Goal: Task Accomplishment & Management: Manage account settings

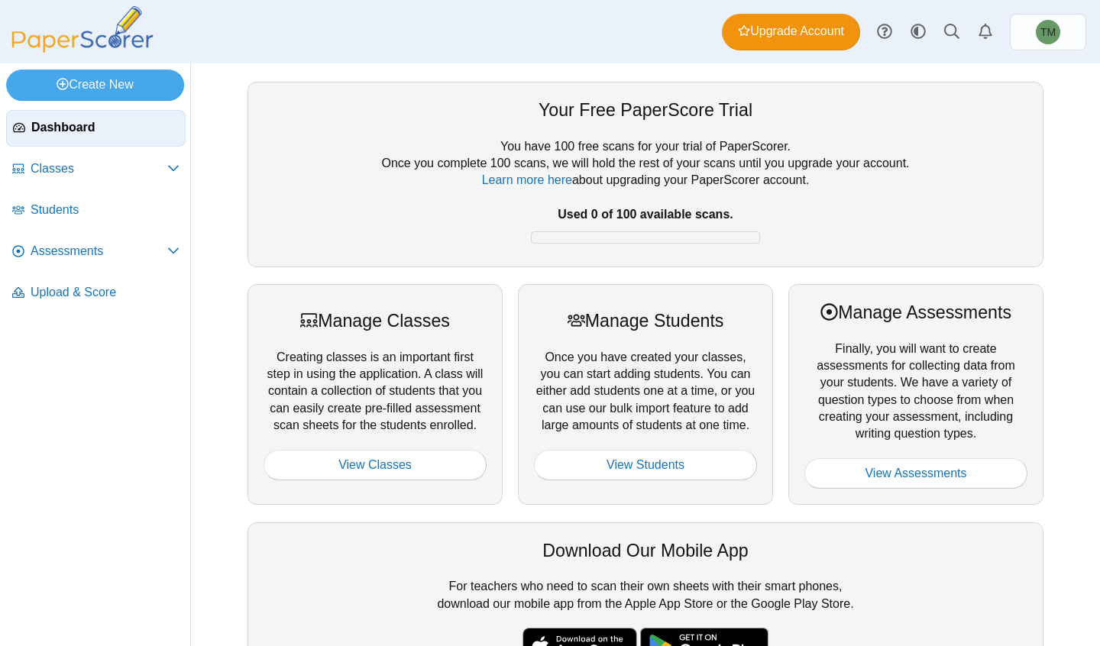
click at [124, 175] on span "Classes" at bounding box center [99, 168] width 137 height 17
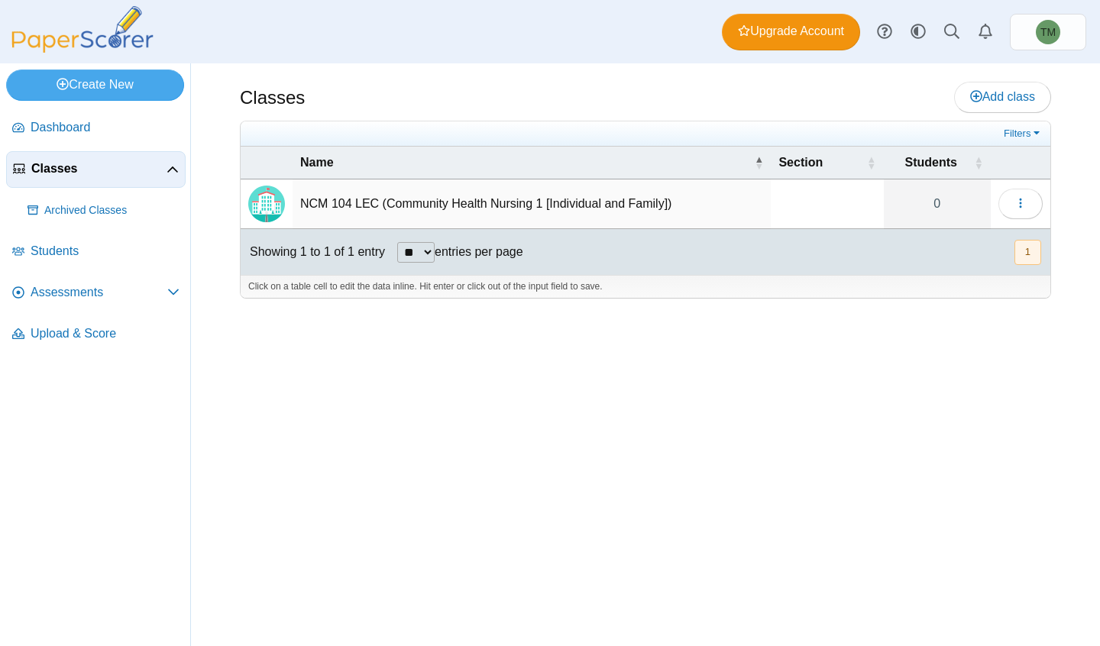
click at [99, 304] on link "Assessments" at bounding box center [95, 293] width 179 height 37
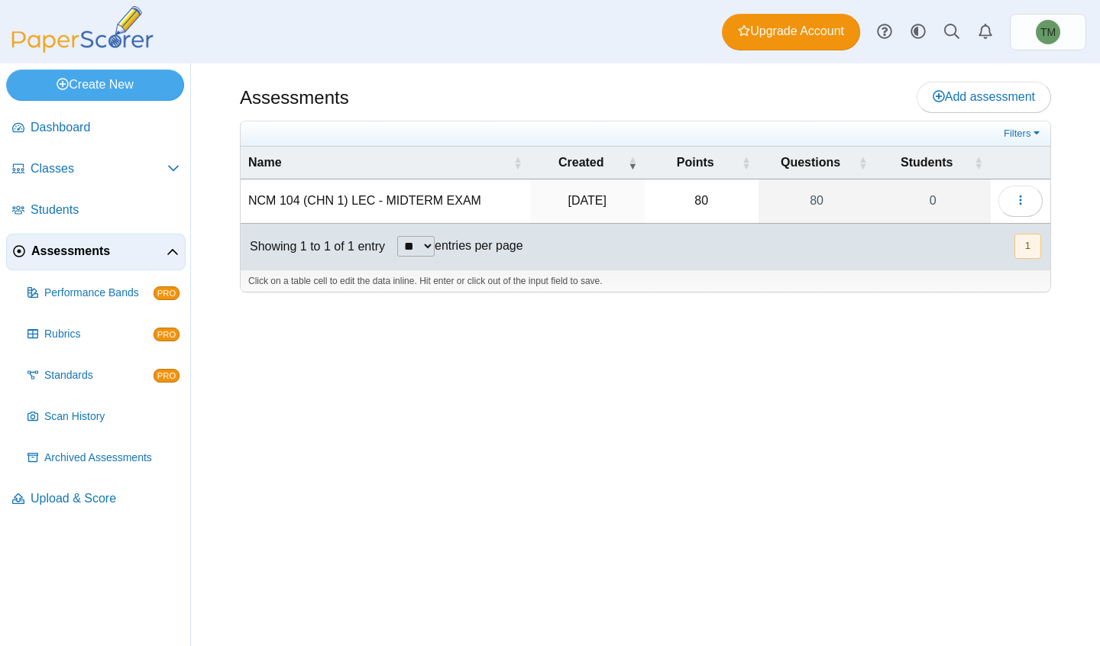
click at [710, 195] on td "80" at bounding box center [702, 201] width 114 height 44
click at [729, 207] on td "80" at bounding box center [702, 201] width 114 height 44
click at [1023, 204] on icon "button" at bounding box center [1020, 200] width 12 height 12
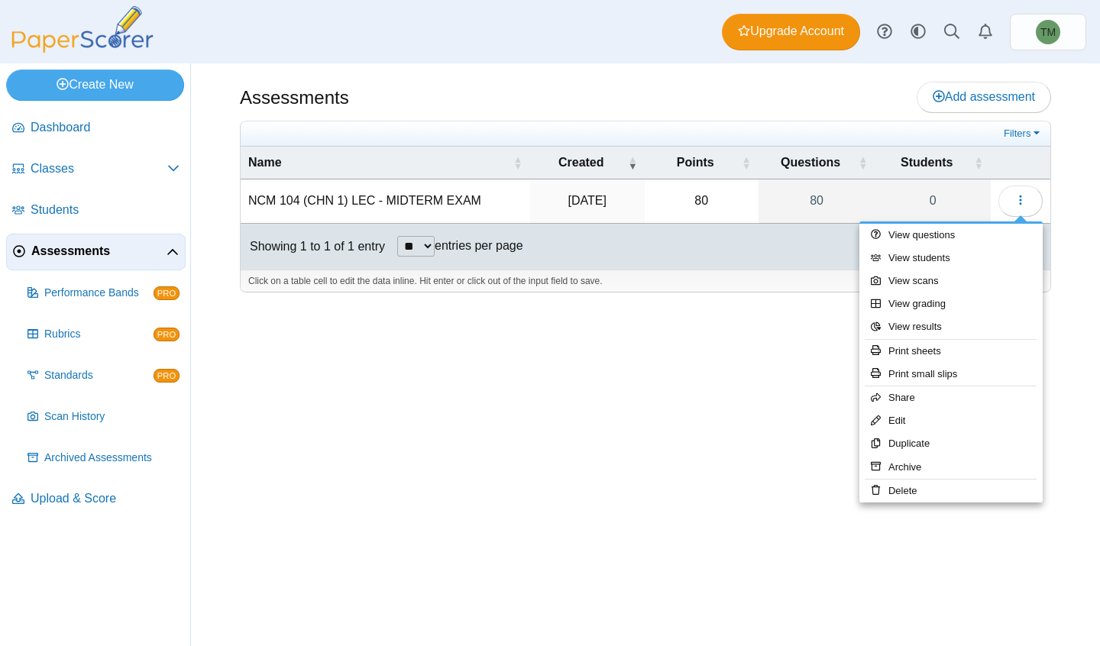
click at [956, 507] on div at bounding box center [550, 323] width 1100 height 646
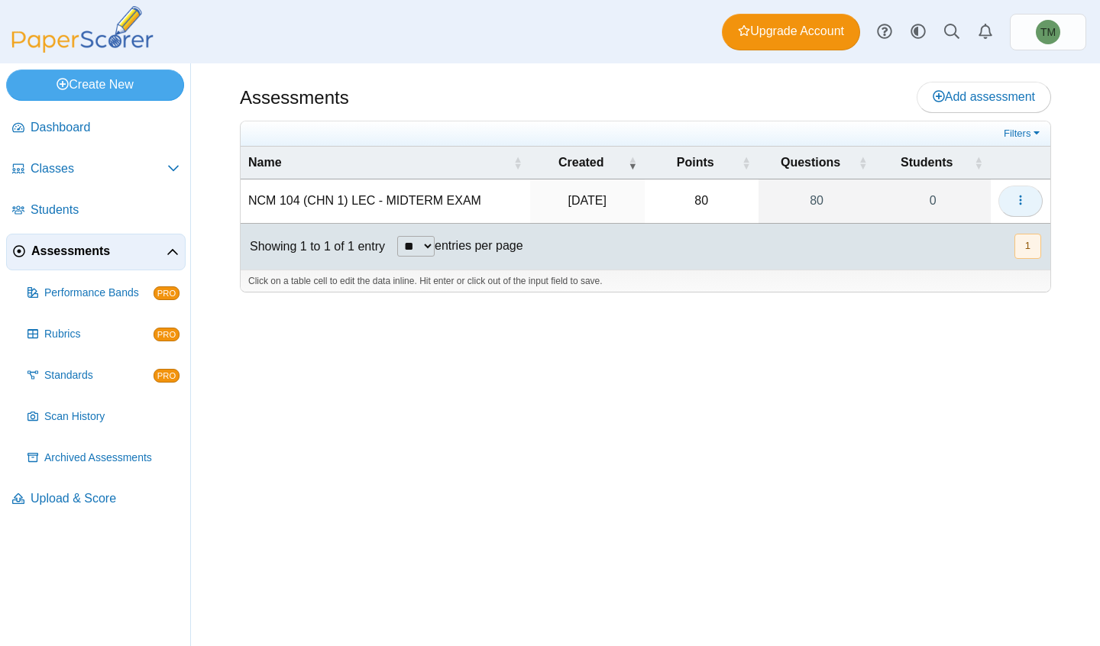
click at [1034, 203] on button "button" at bounding box center [1020, 201] width 44 height 31
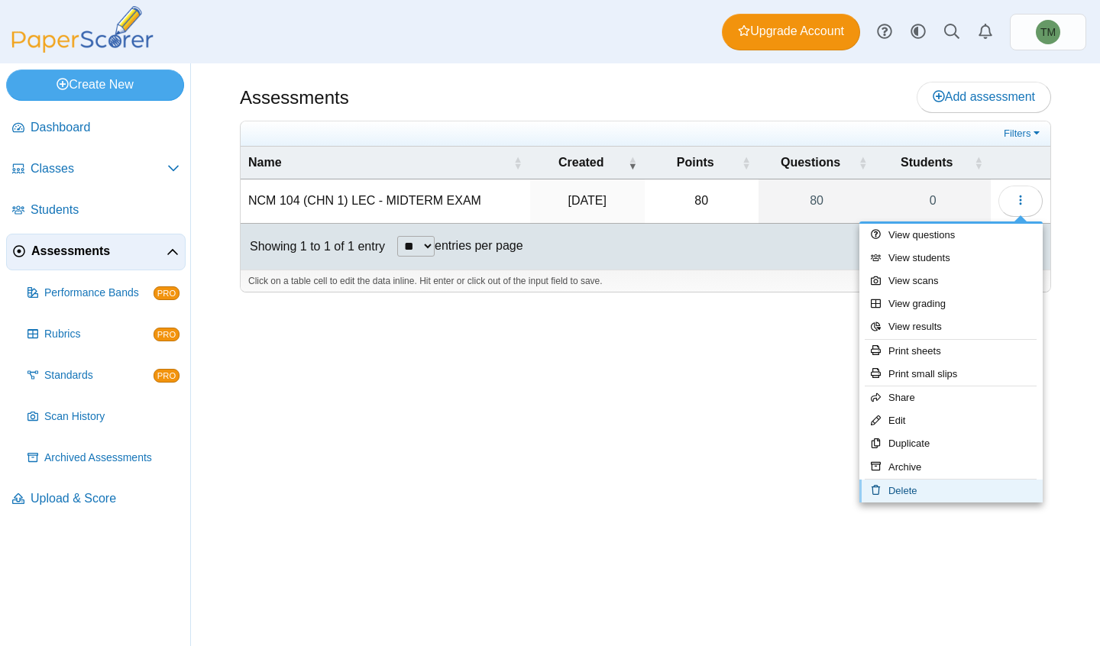
click at [926, 497] on link "Delete" at bounding box center [950, 491] width 183 height 23
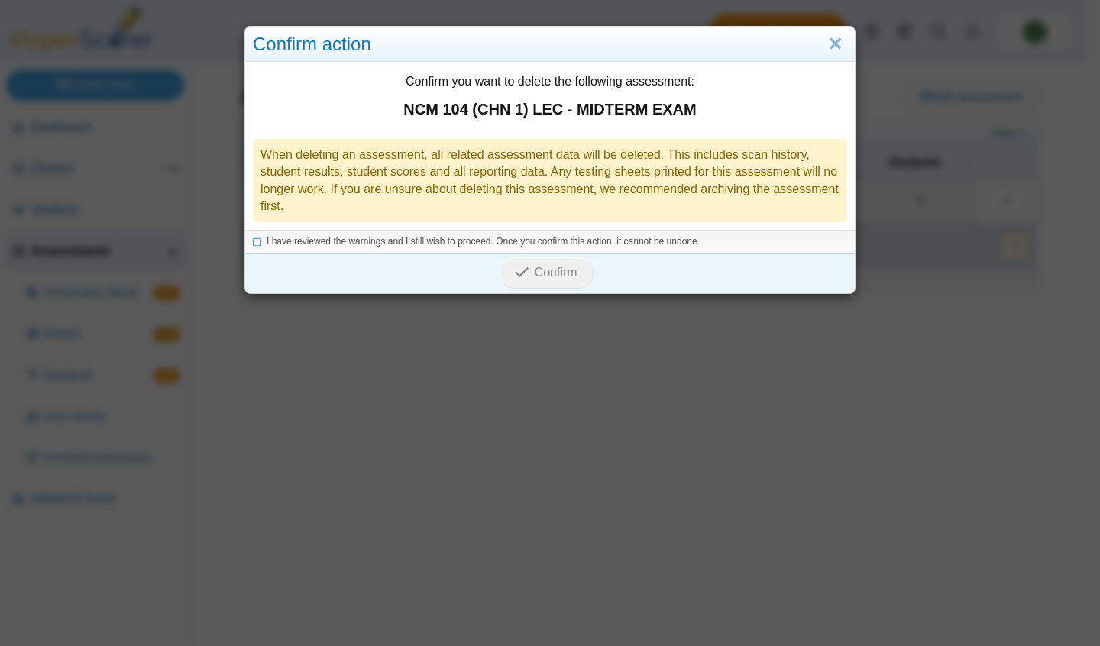
click at [834, 45] on link "Close" at bounding box center [835, 44] width 24 height 26
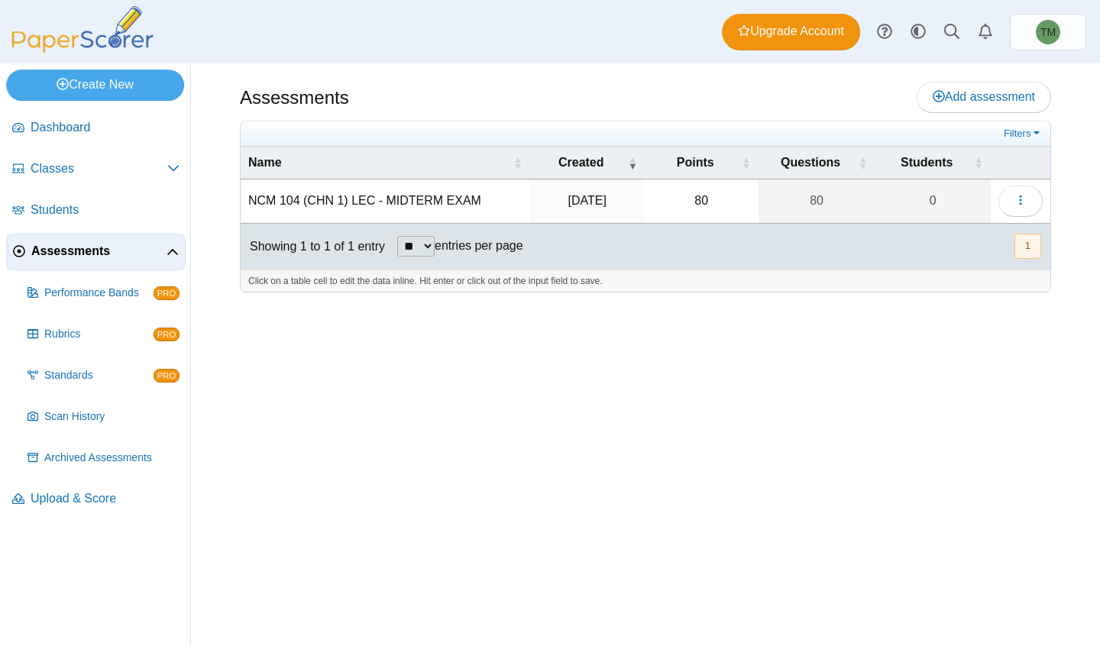
click at [694, 208] on td "80" at bounding box center [702, 201] width 114 height 44
click at [435, 253] on select "** ** ** ***" at bounding box center [415, 246] width 37 height 21
click at [398, 236] on select "** ** ** ***" at bounding box center [415, 246] width 37 height 21
click at [426, 252] on select "** ** ** ***" at bounding box center [415, 246] width 37 height 21
select select "**"
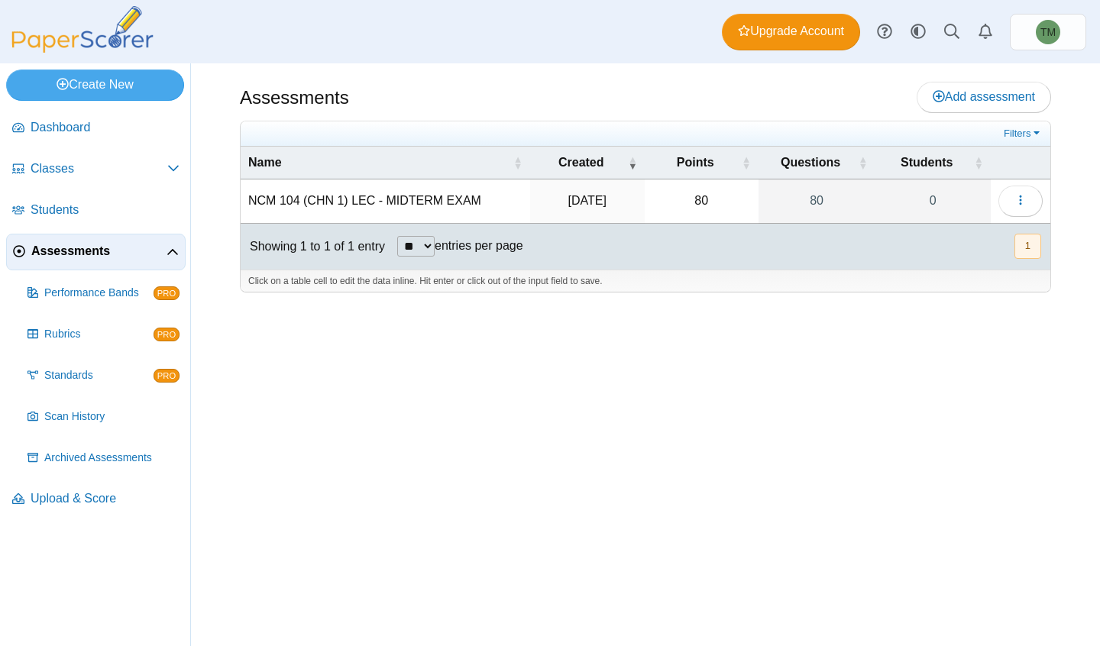
click at [398, 236] on select "** ** ** ***" at bounding box center [415, 246] width 37 height 21
click at [853, 341] on div "Assessments Add assessment 80 0" at bounding box center [645, 354] width 909 height 583
click at [1019, 243] on button "1" at bounding box center [1027, 246] width 27 height 25
click at [1027, 179] on td "Loading…" at bounding box center [1021, 201] width 60 height 44
click at [1010, 212] on button "button" at bounding box center [1020, 201] width 44 height 31
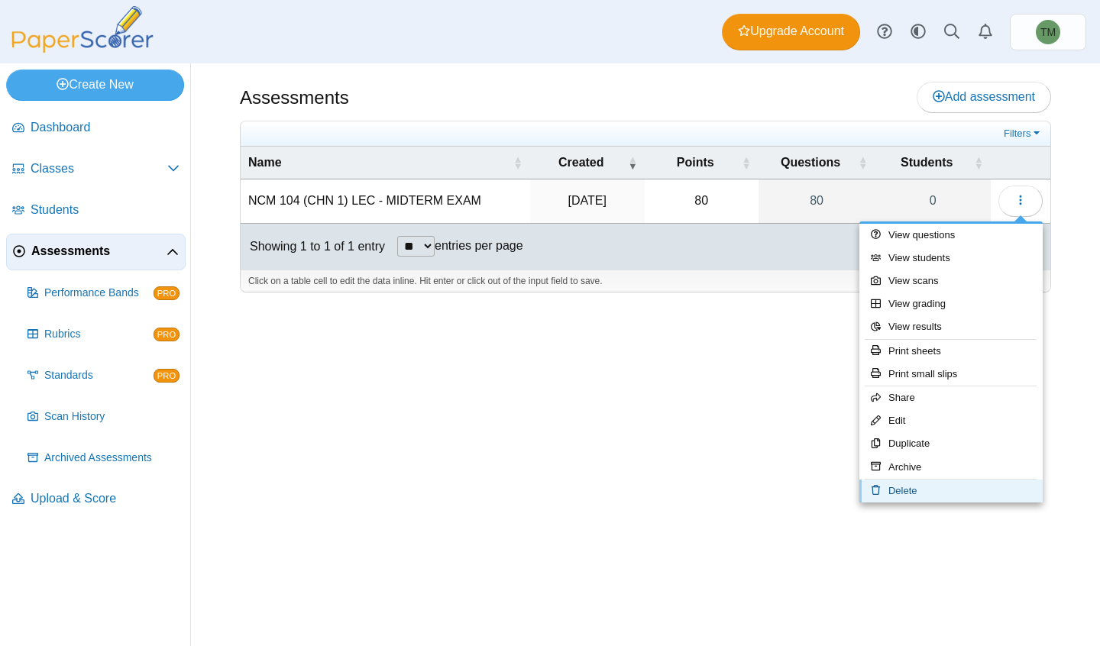
click at [935, 501] on link "Delete" at bounding box center [950, 491] width 183 height 23
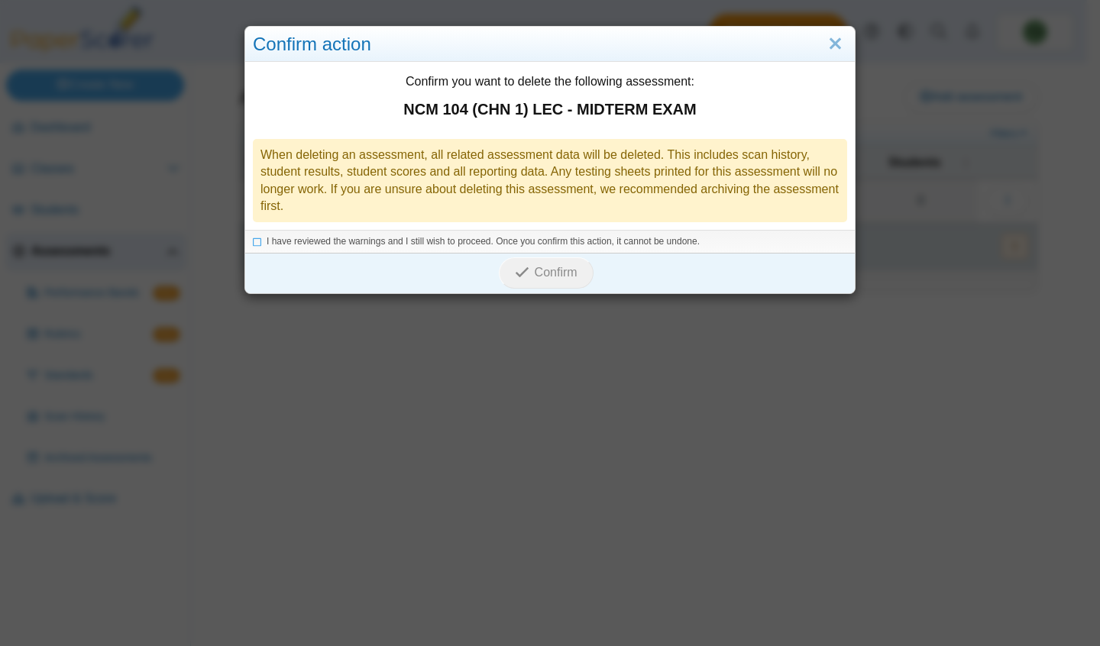
click at [253, 241] on icon at bounding box center [257, 239] width 9 height 8
click at [503, 276] on button "Confirm" at bounding box center [546, 272] width 94 height 31
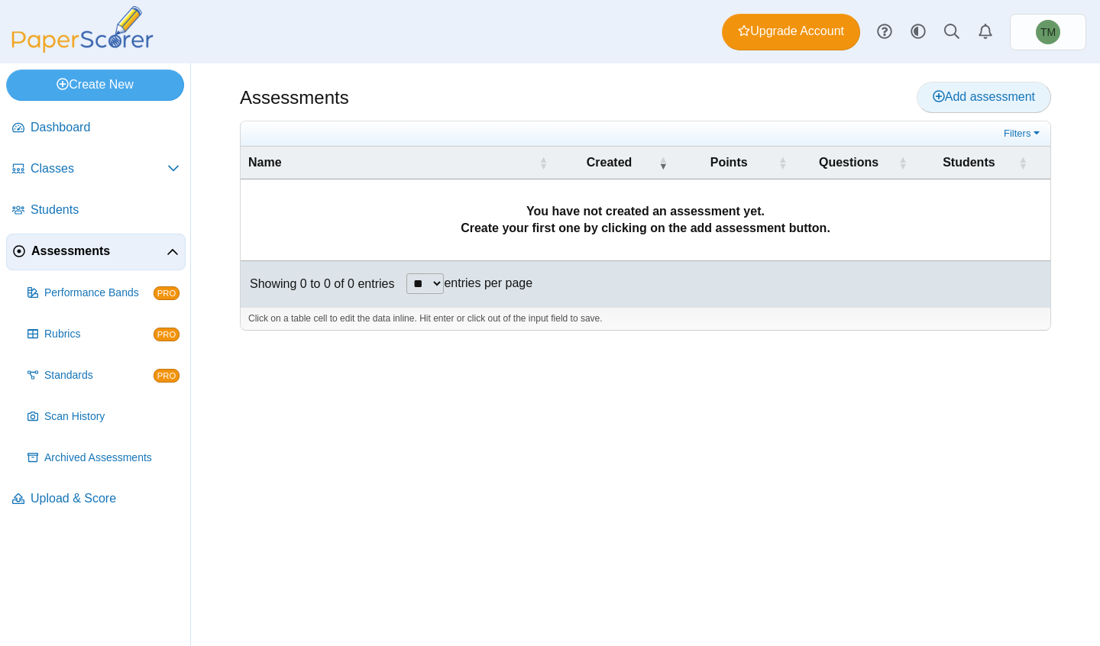
click at [995, 112] on link "Add assessment" at bounding box center [983, 97] width 134 height 31
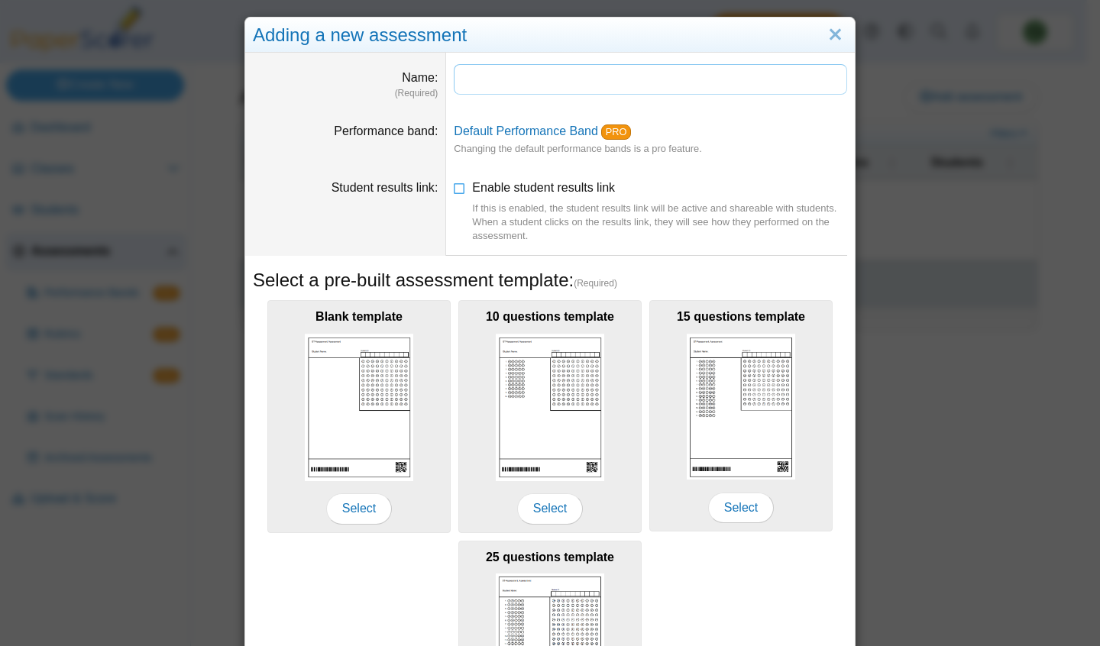
scroll to position [9, 0]
click at [562, 85] on input "Name" at bounding box center [650, 79] width 393 height 31
click at [716, 76] on input "Name" at bounding box center [650, 79] width 393 height 31
type input "**********"
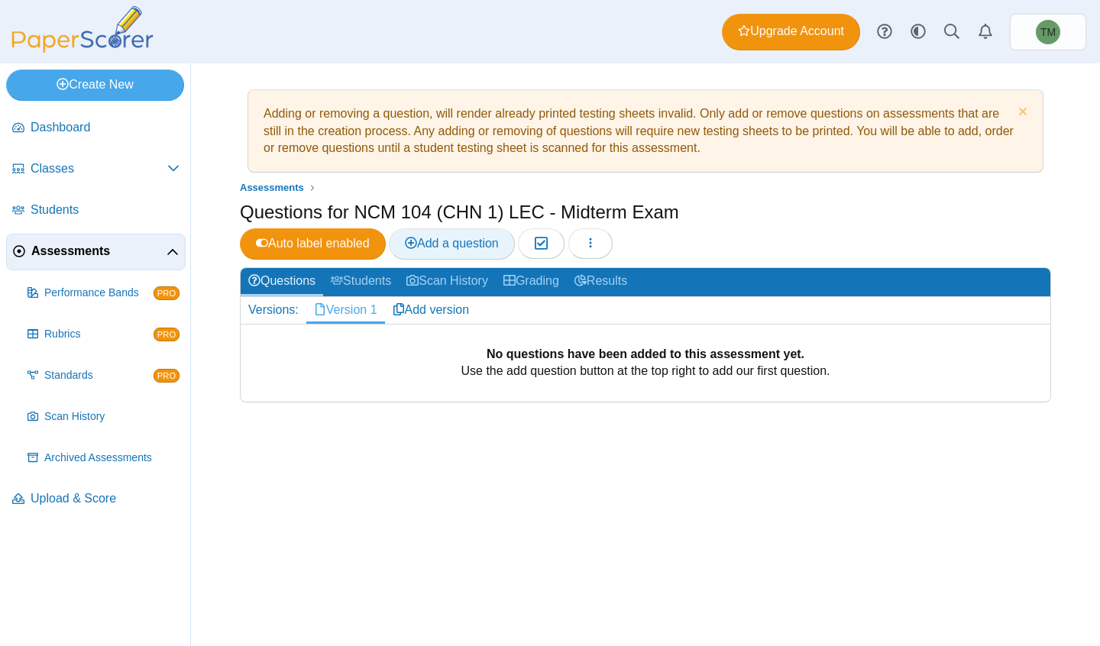
click at [515, 228] on link "Add a question" at bounding box center [452, 243] width 126 height 31
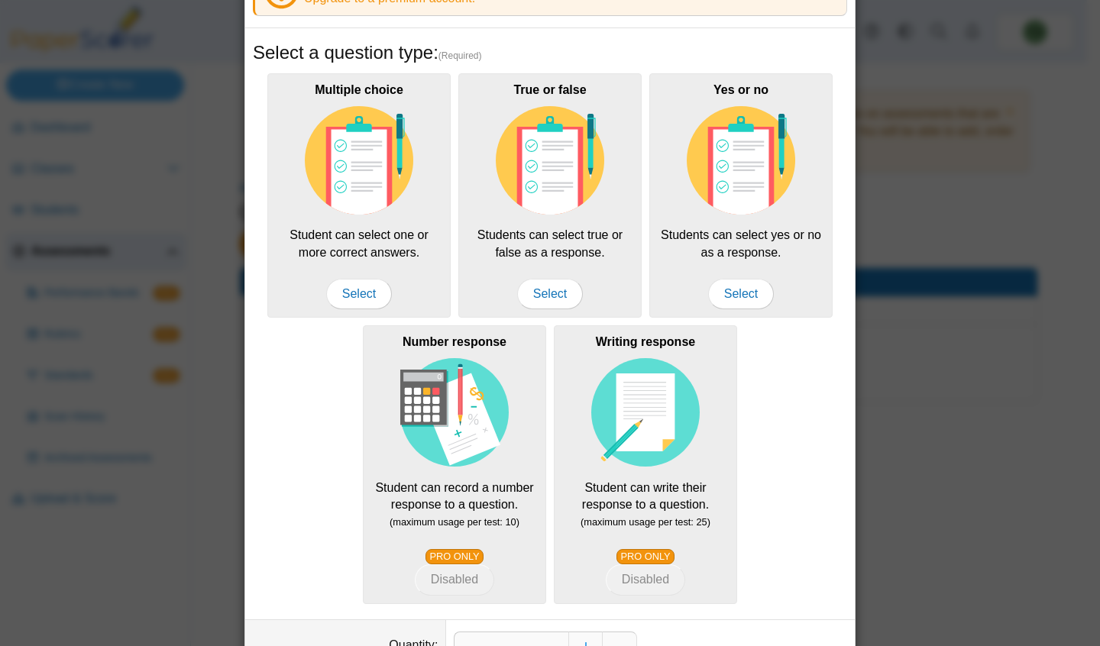
scroll to position [212, 0]
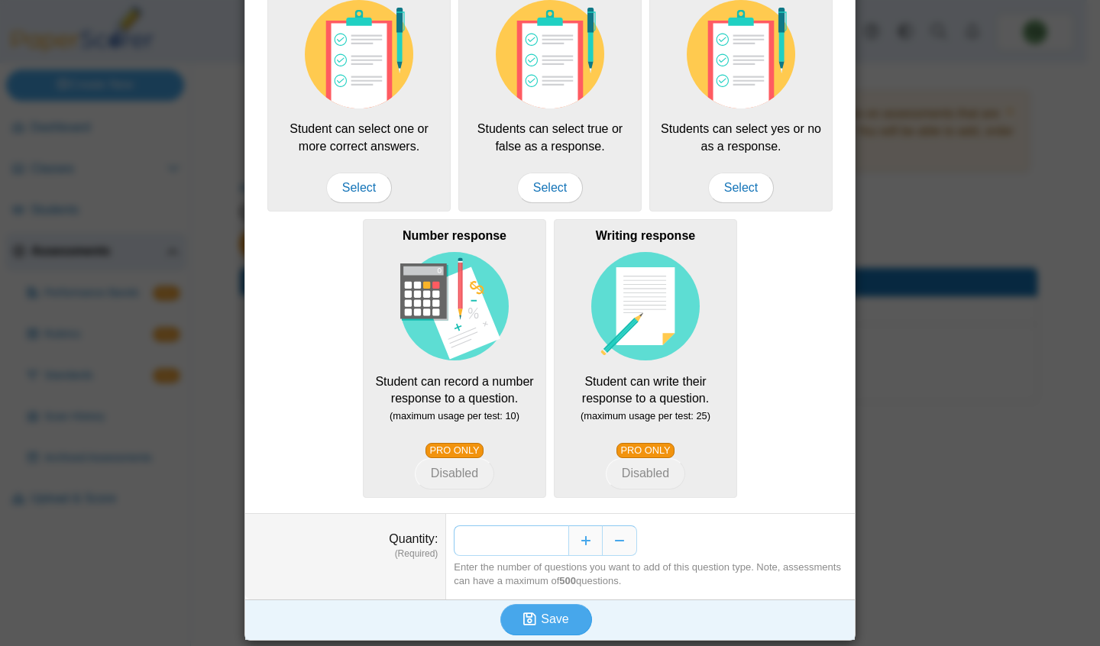
click at [554, 542] on input "*" at bounding box center [511, 540] width 115 height 31
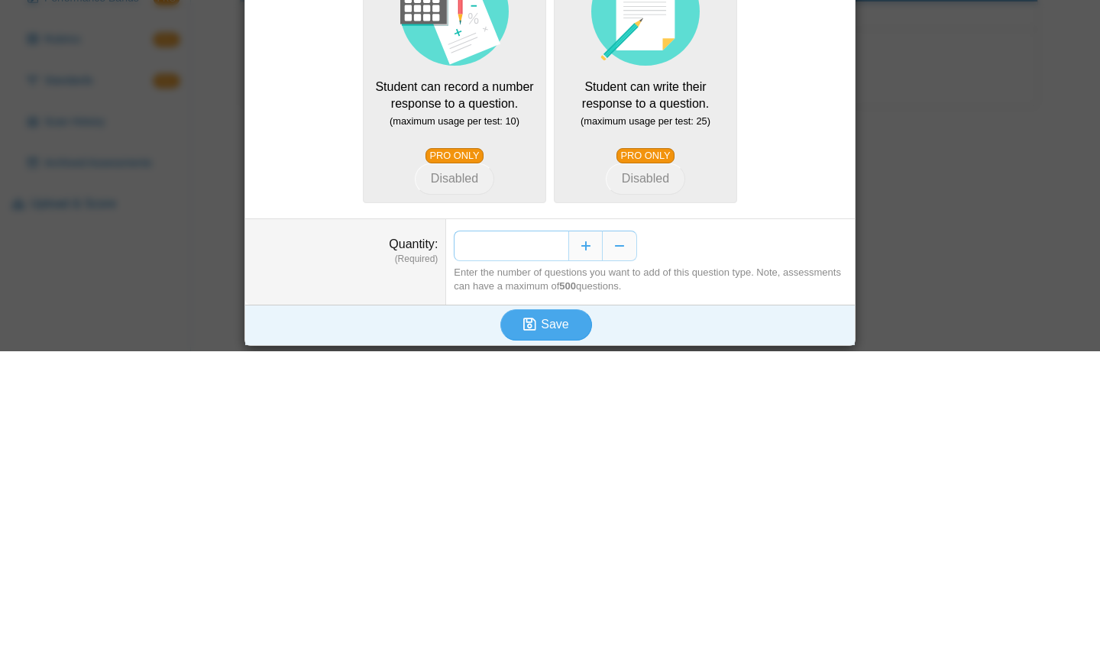
type input "*"
type input "**"
click at [561, 623] on button "Save" at bounding box center [546, 619] width 92 height 31
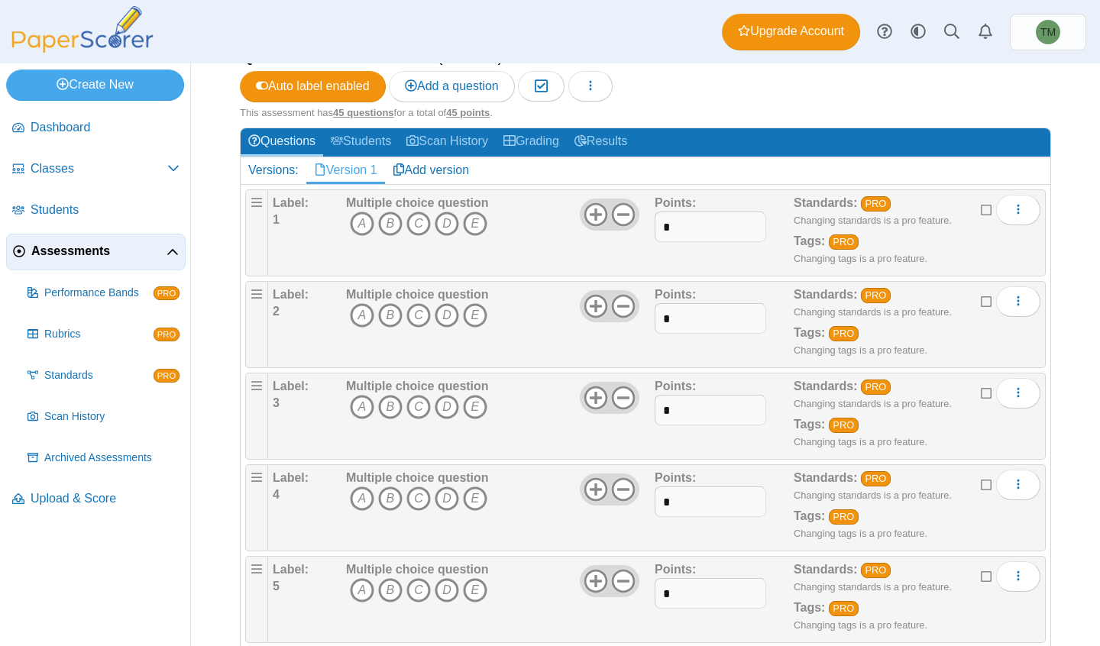
scroll to position [158, 0]
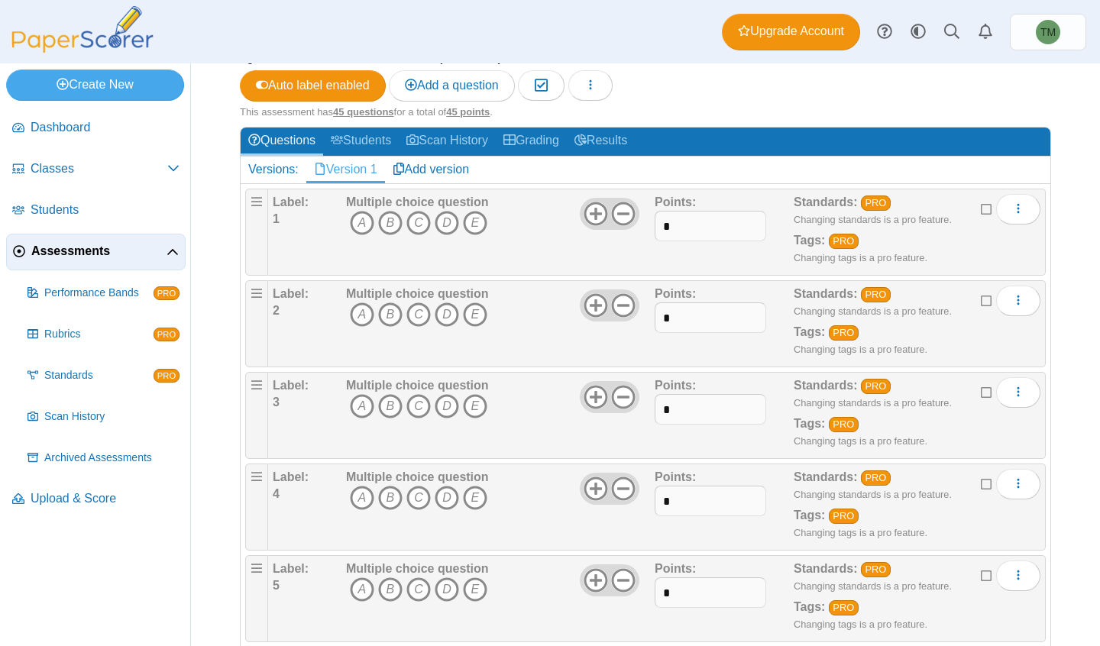
click at [453, 176] on link "Add version" at bounding box center [431, 170] width 92 height 26
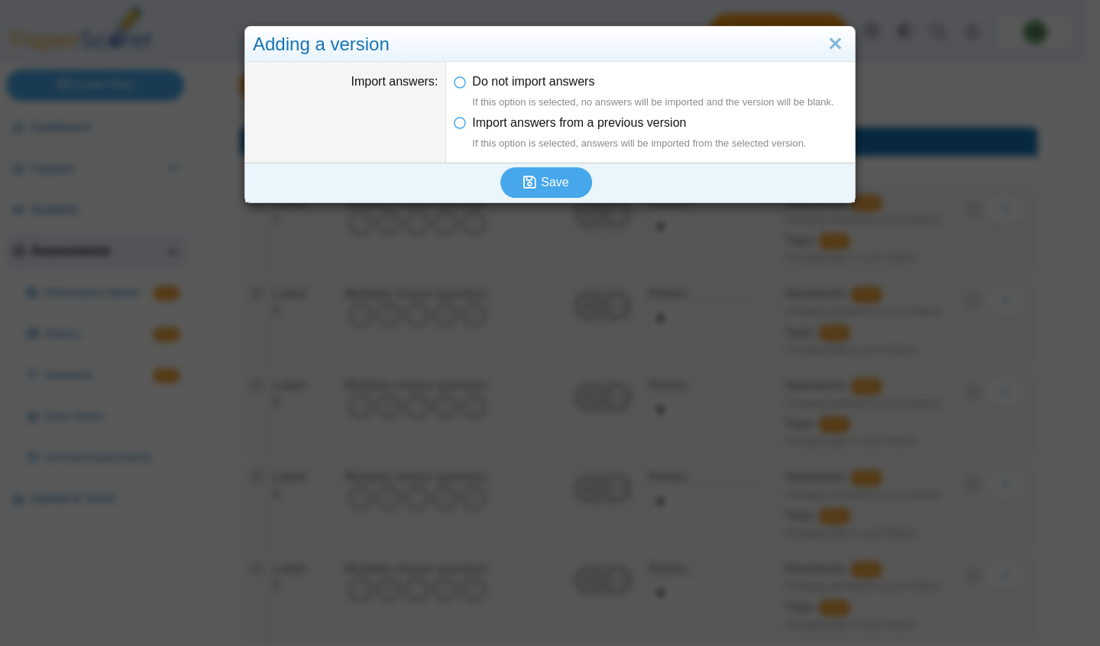
click at [559, 182] on span "Save" at bounding box center [554, 182] width 27 height 13
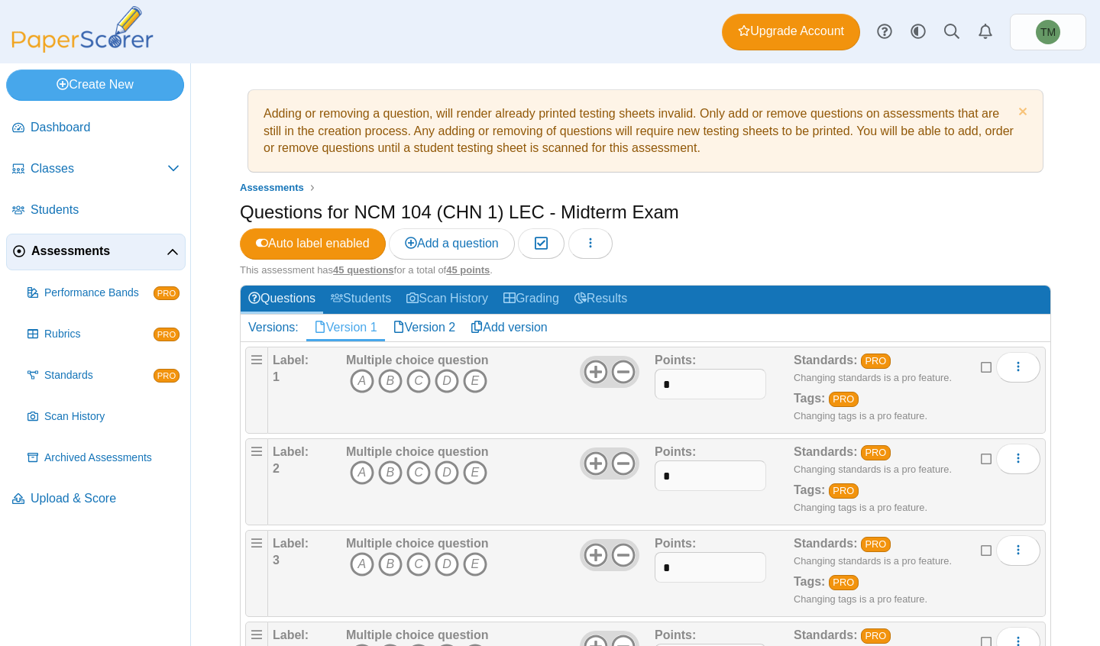
click at [554, 329] on link "Add version" at bounding box center [509, 328] width 92 height 26
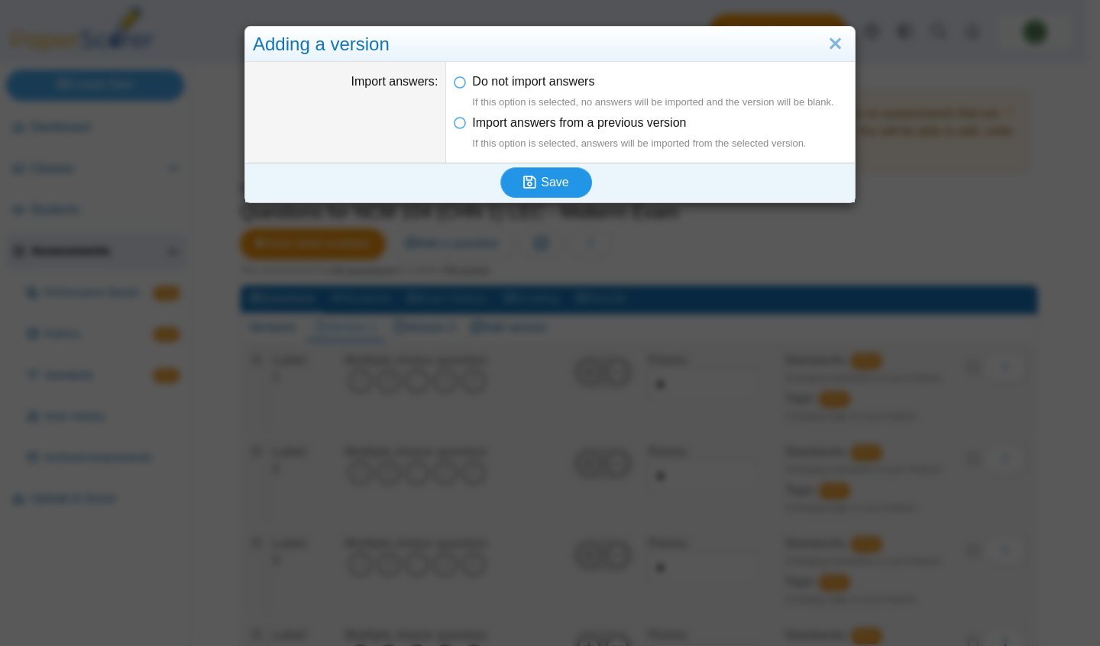
click at [543, 179] on span "Save" at bounding box center [554, 182] width 27 height 13
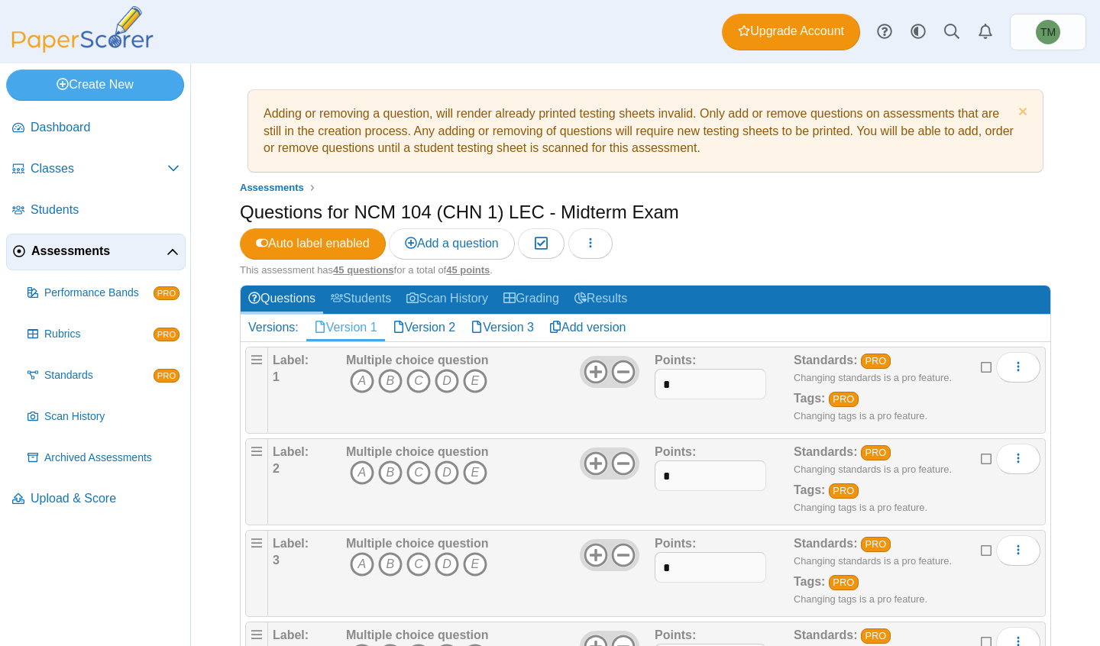
click at [588, 335] on link "Add version" at bounding box center [587, 328] width 92 height 26
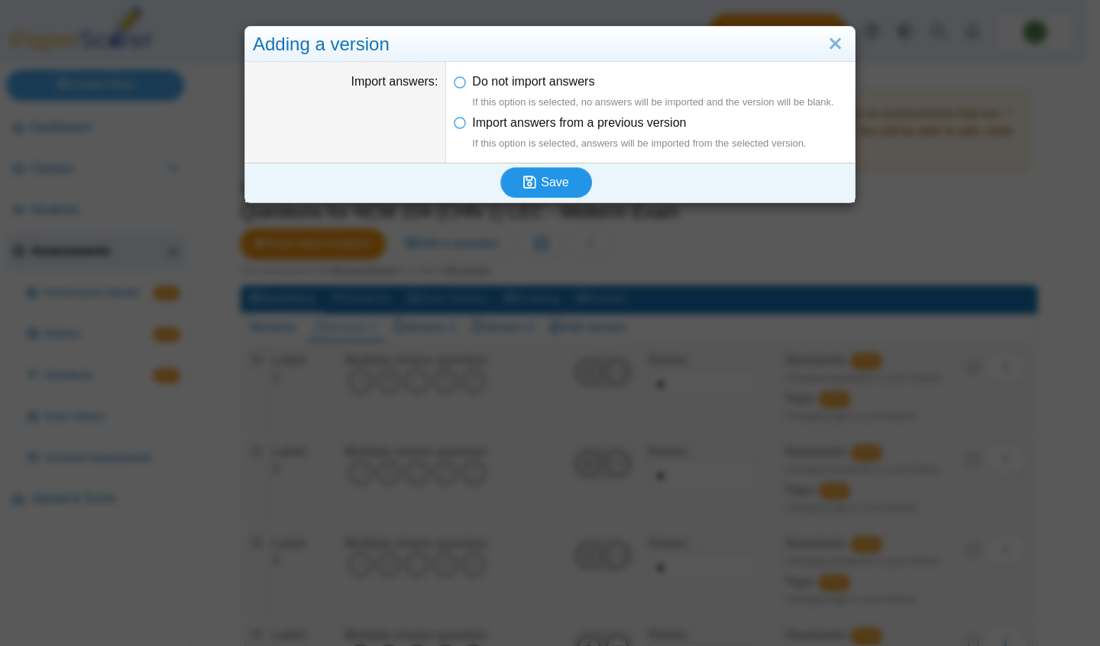
click at [551, 181] on span "Save" at bounding box center [554, 182] width 27 height 13
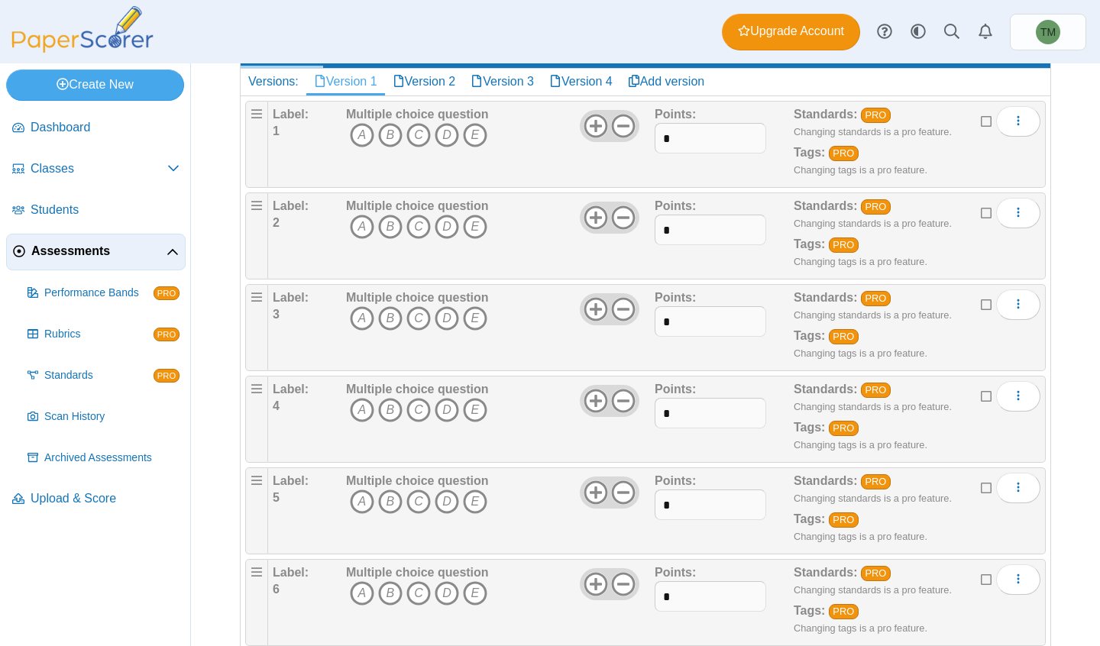
scroll to position [244, 0]
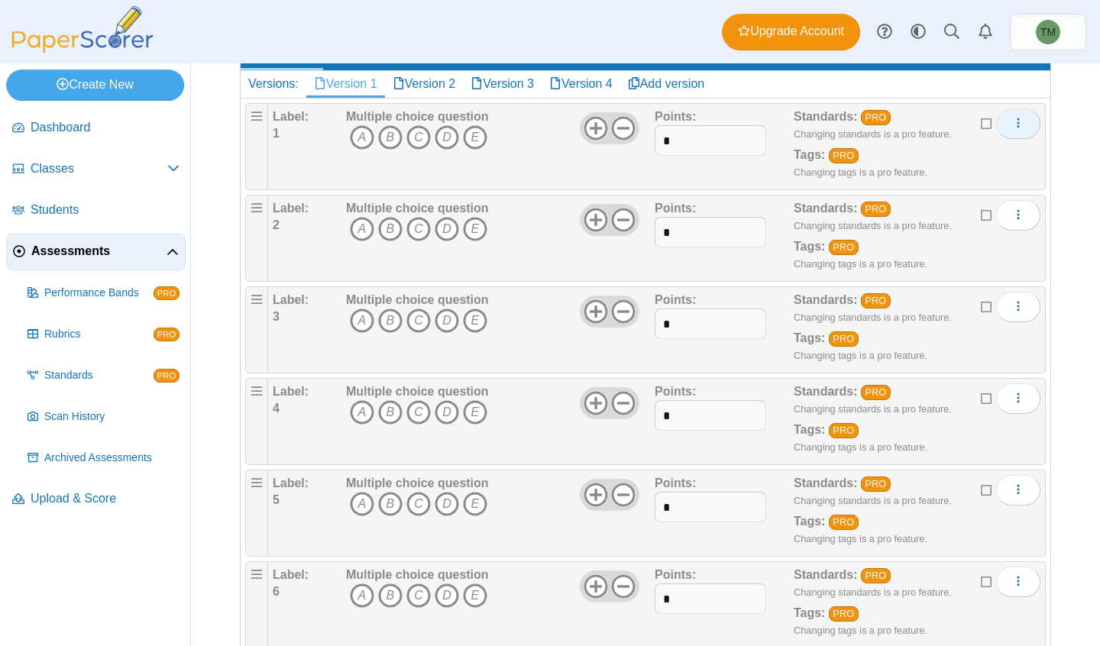
click at [1017, 123] on use "More options" at bounding box center [1018, 123] width 2 height 10
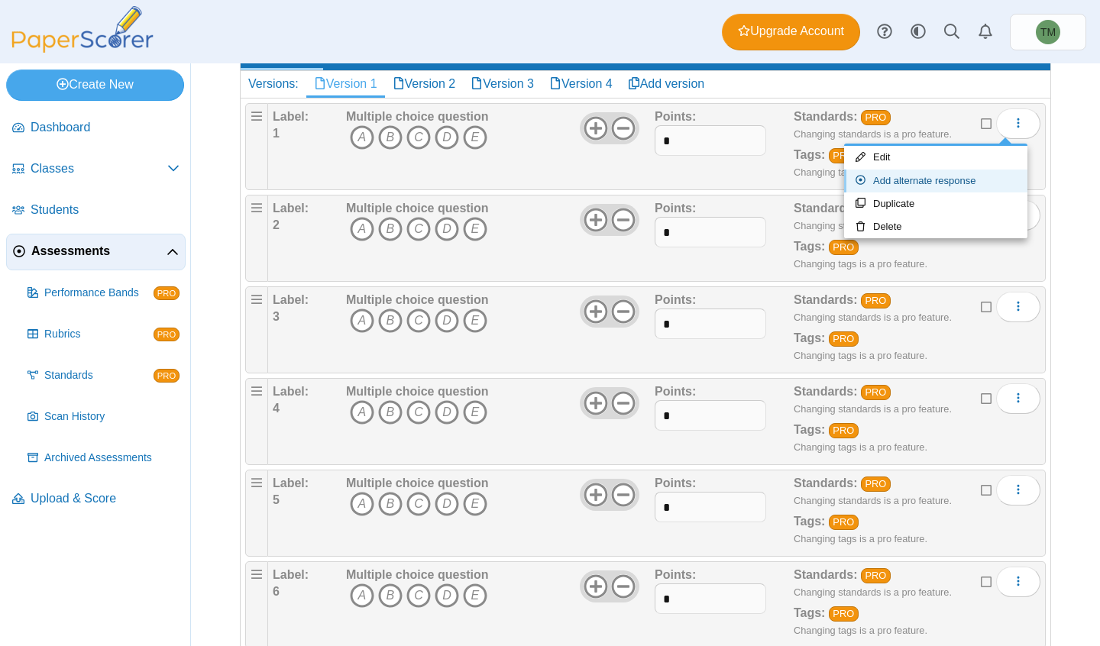
click at [989, 173] on link "Add alternate response" at bounding box center [935, 181] width 183 height 23
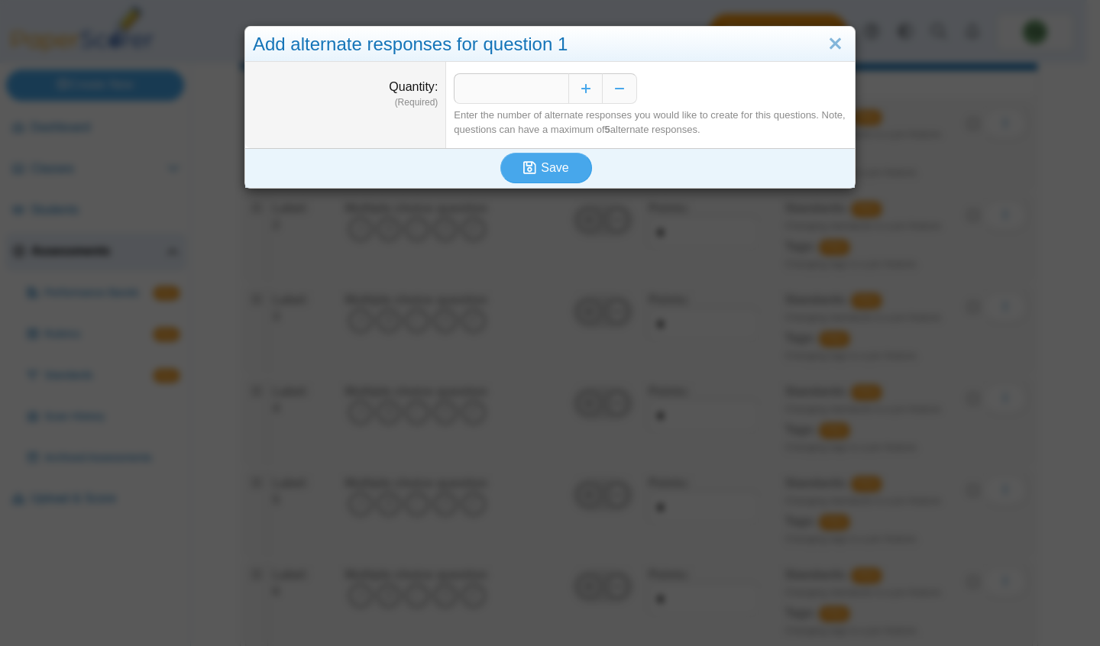
click at [836, 67] on dd "* Enter the number of alternate responses you would like to create for this que…" at bounding box center [650, 105] width 409 height 86
click at [823, 47] on link "Close" at bounding box center [835, 44] width 24 height 26
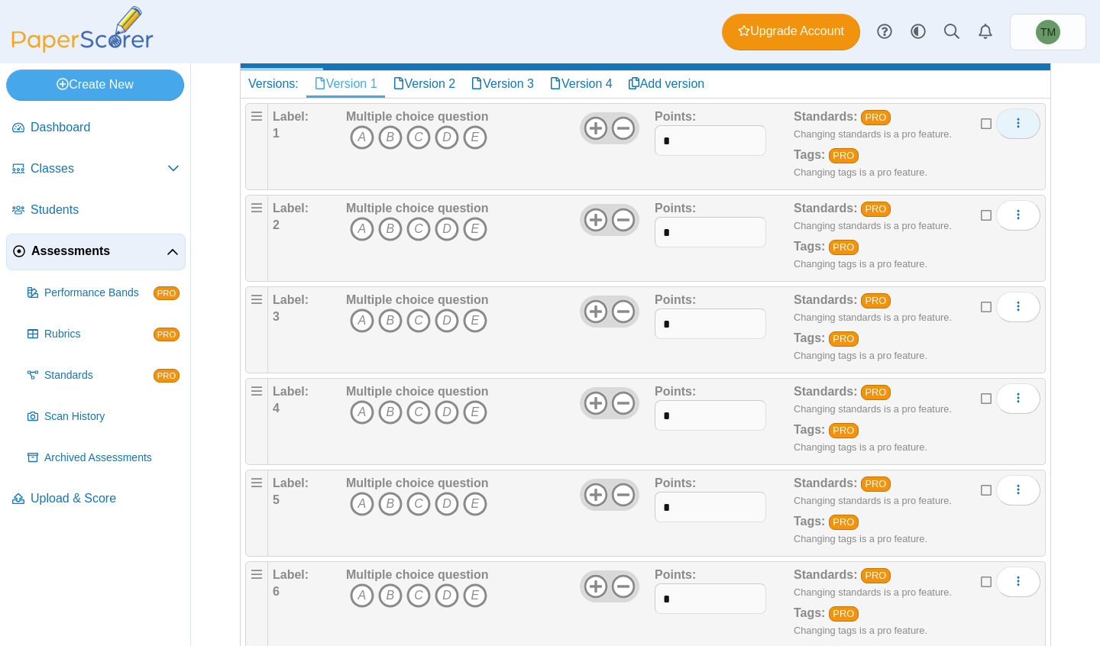
click at [996, 130] on button "More options" at bounding box center [1018, 123] width 44 height 31
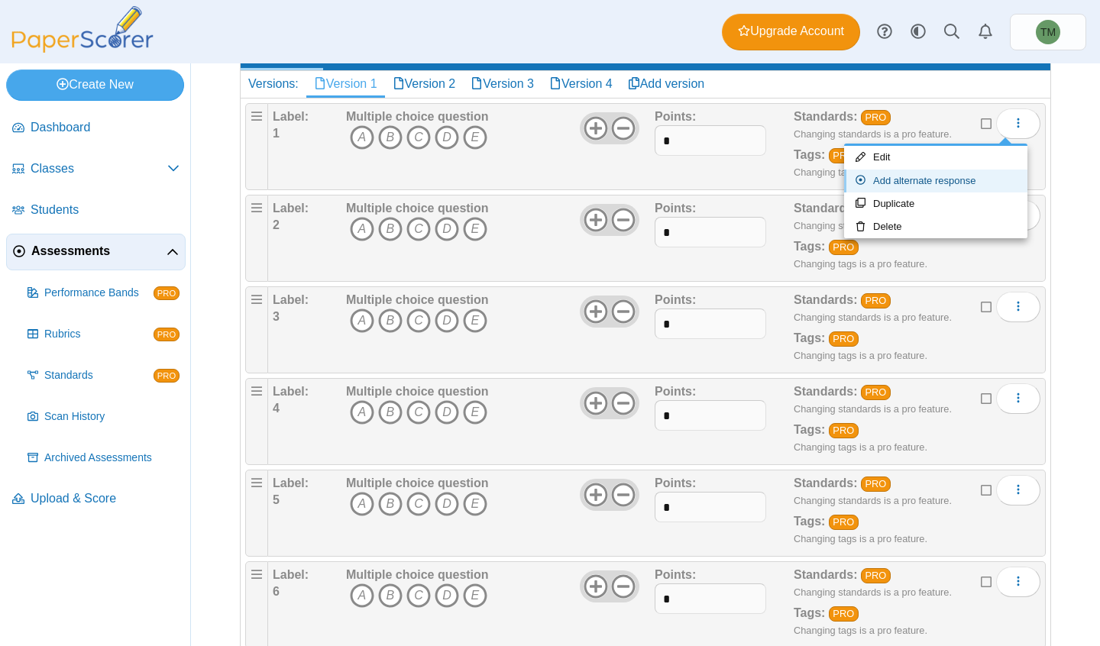
click at [927, 178] on link "Add alternate response" at bounding box center [935, 181] width 183 height 23
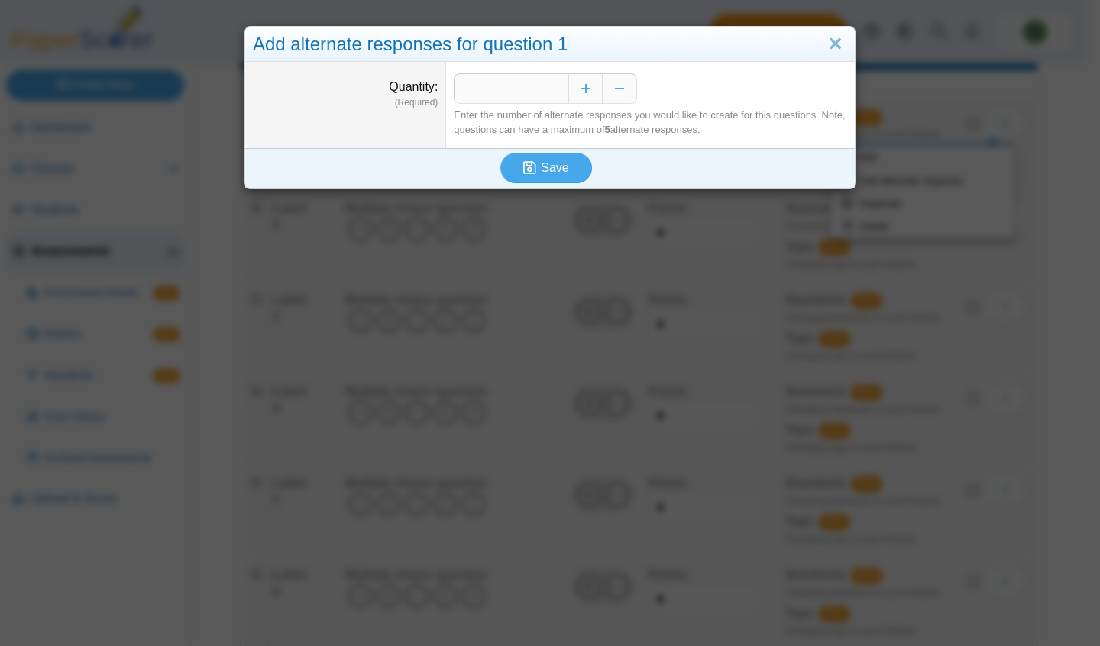
click at [823, 45] on link "Close" at bounding box center [835, 44] width 24 height 26
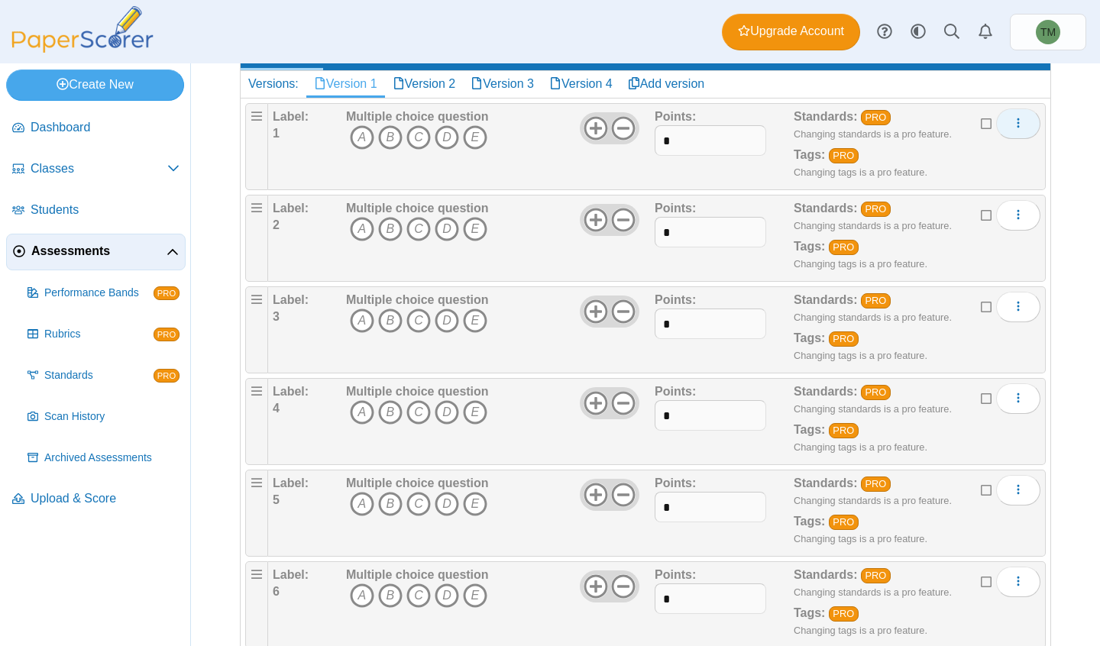
click at [1009, 134] on button "More options" at bounding box center [1018, 123] width 44 height 31
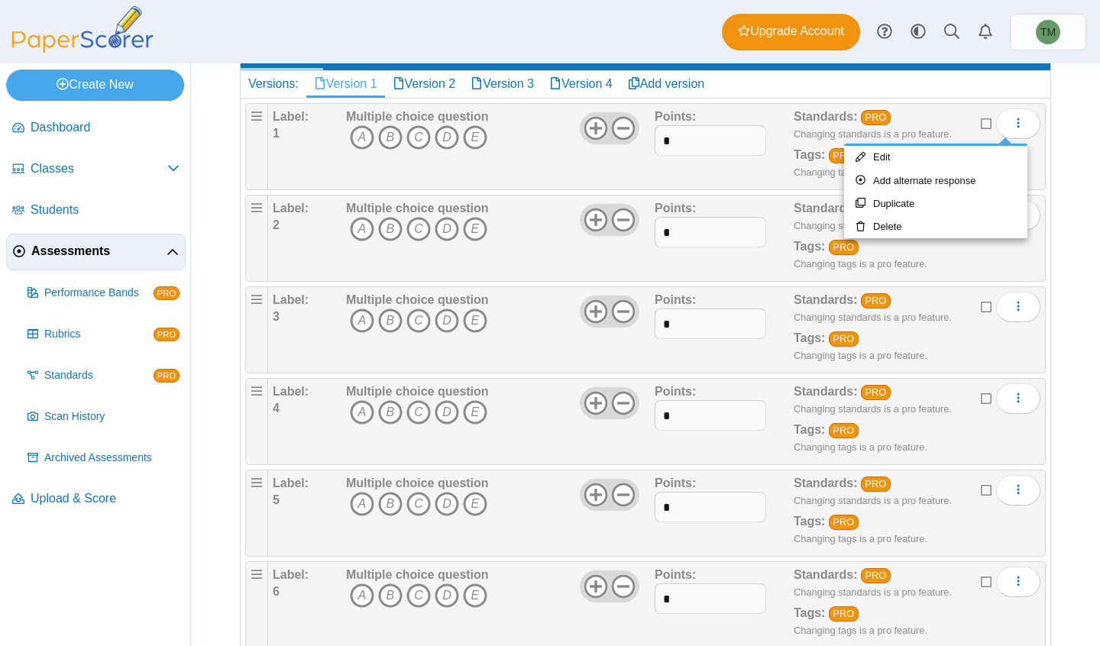
click at [929, 162] on link "Edit" at bounding box center [935, 157] width 183 height 23
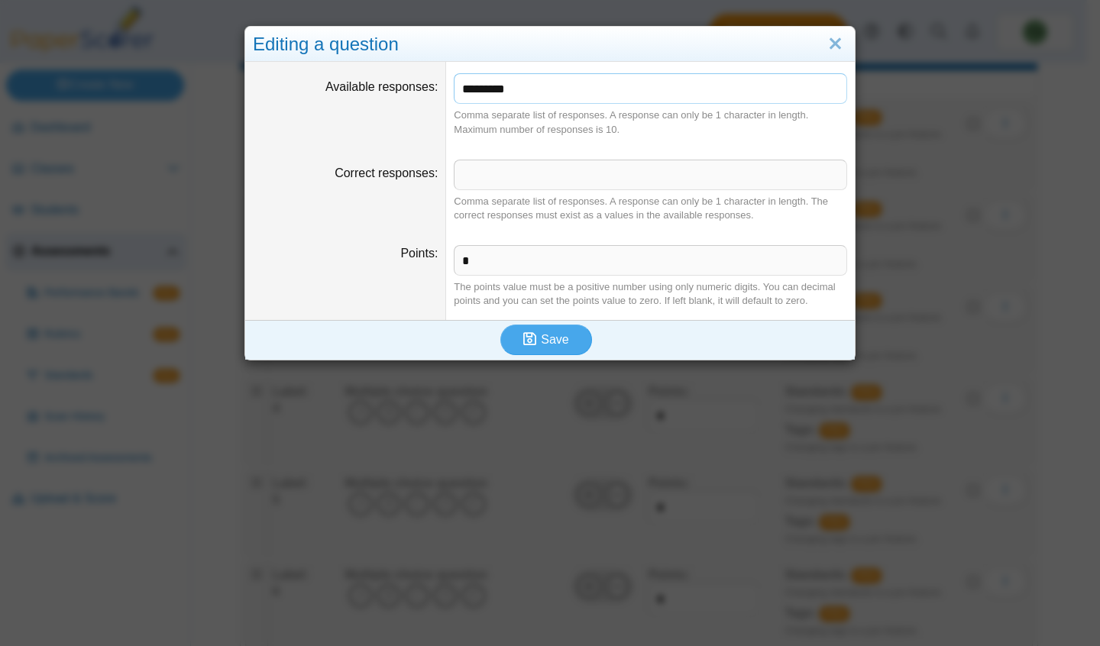
click at [675, 93] on input "*********" at bounding box center [650, 88] width 393 height 31
type input "*******"
click at [500, 325] on button "Save" at bounding box center [546, 340] width 92 height 31
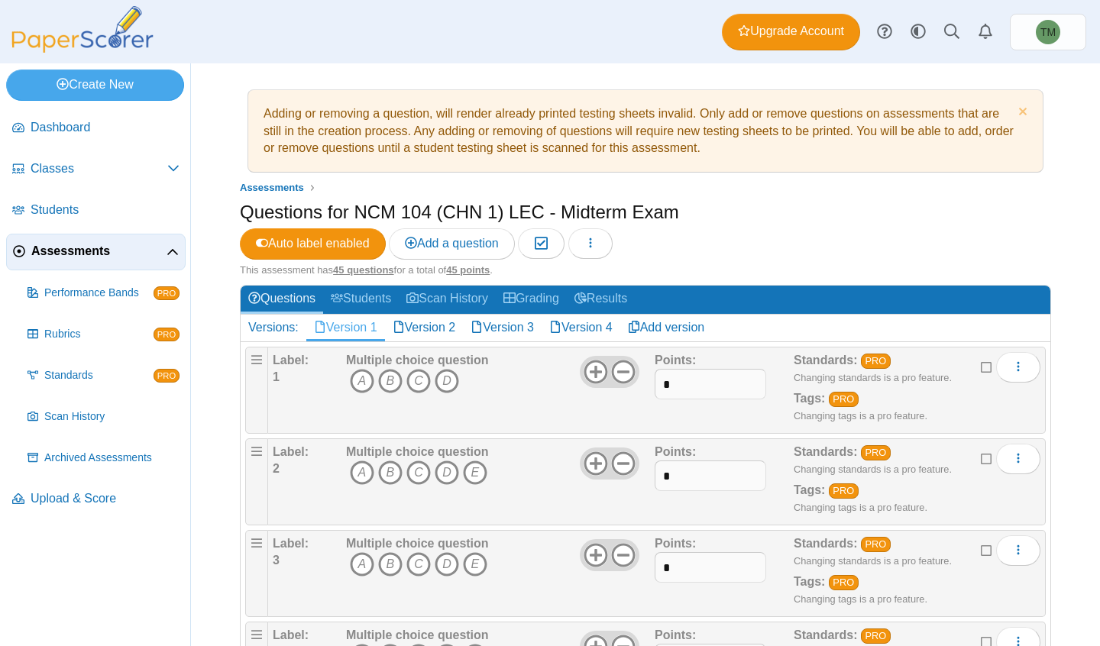
click at [574, 428] on div "Label: 1 Multiple choice question A B C D Points: *" at bounding box center [656, 390] width 777 height 87
click at [999, 377] on button "More options" at bounding box center [1018, 367] width 44 height 31
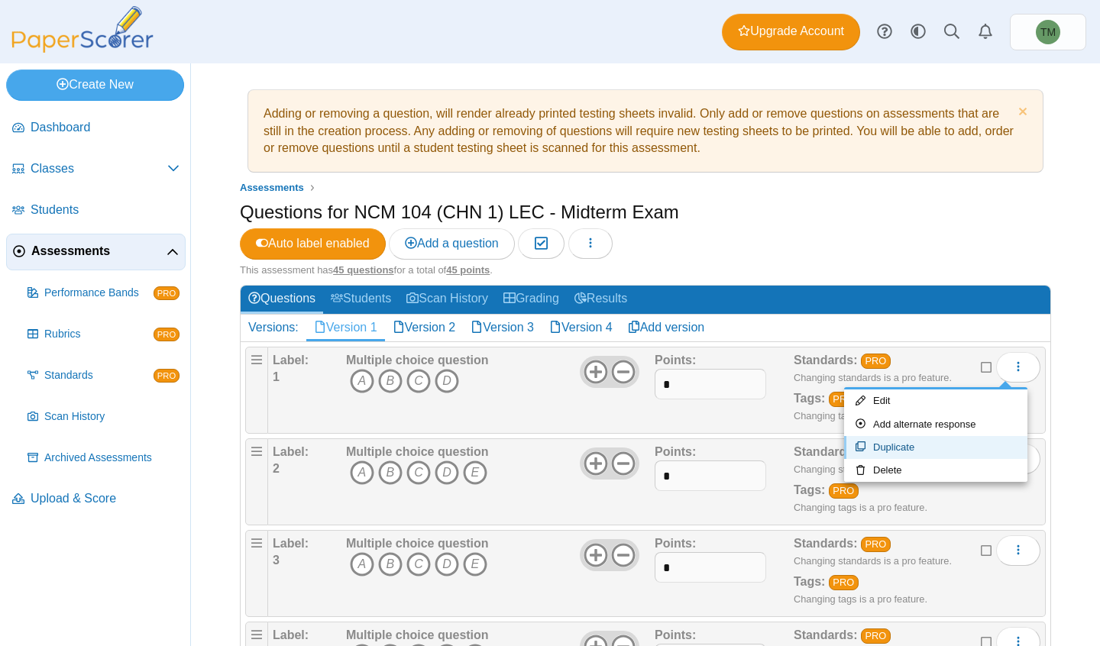
click at [970, 452] on link "Duplicate" at bounding box center [935, 447] width 183 height 23
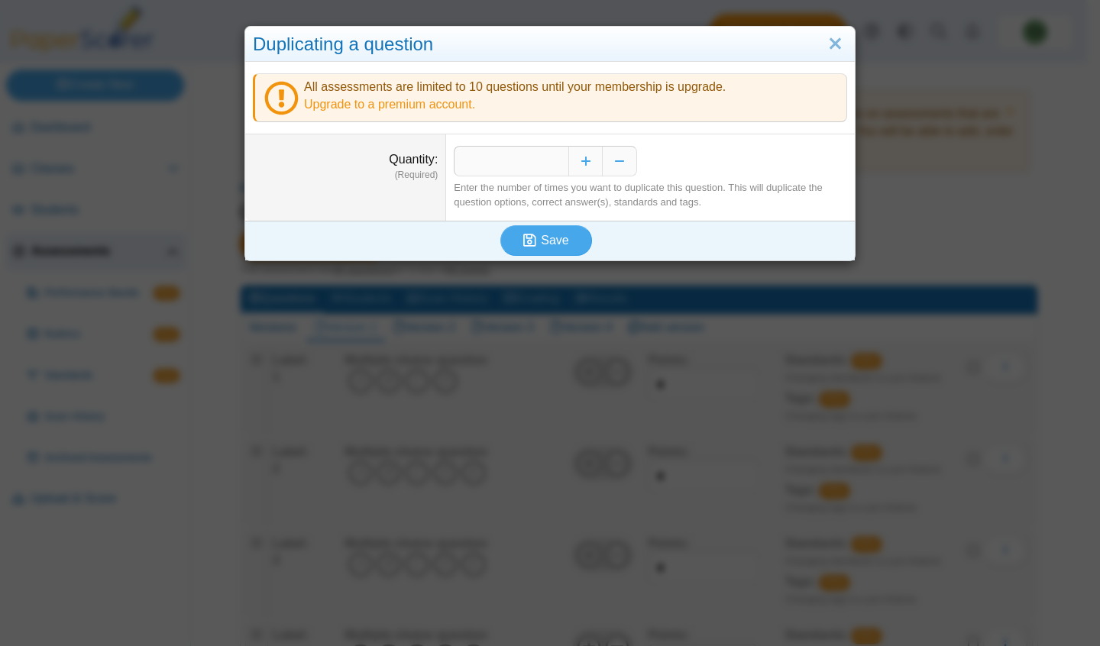
click at [823, 44] on link "Close" at bounding box center [835, 44] width 24 height 26
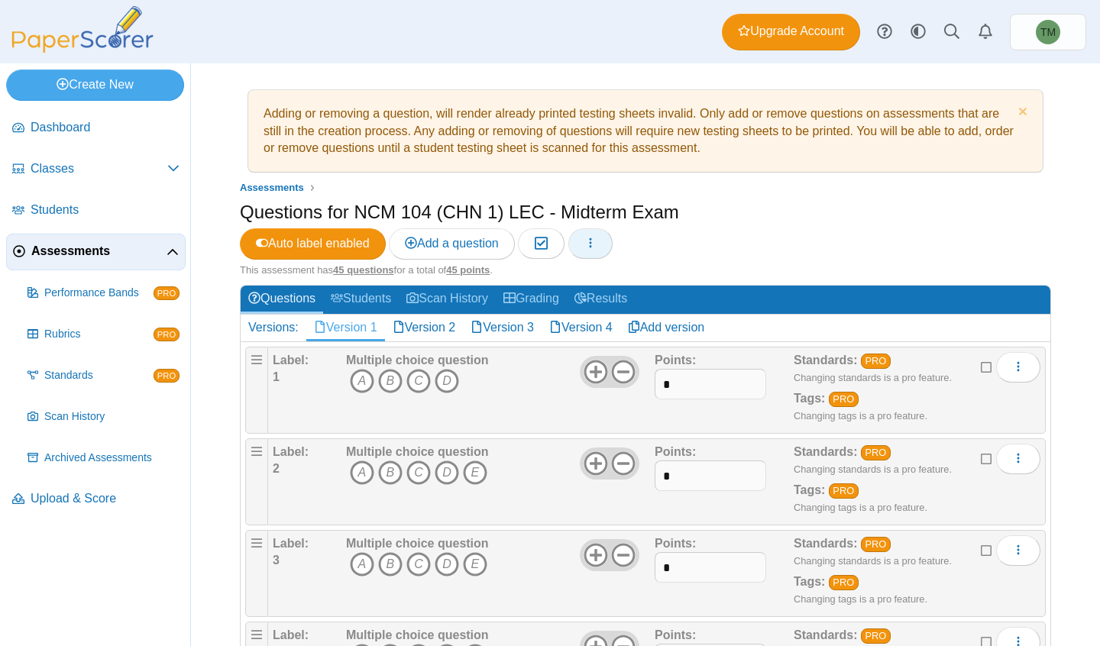
click at [606, 255] on button "button" at bounding box center [590, 243] width 44 height 31
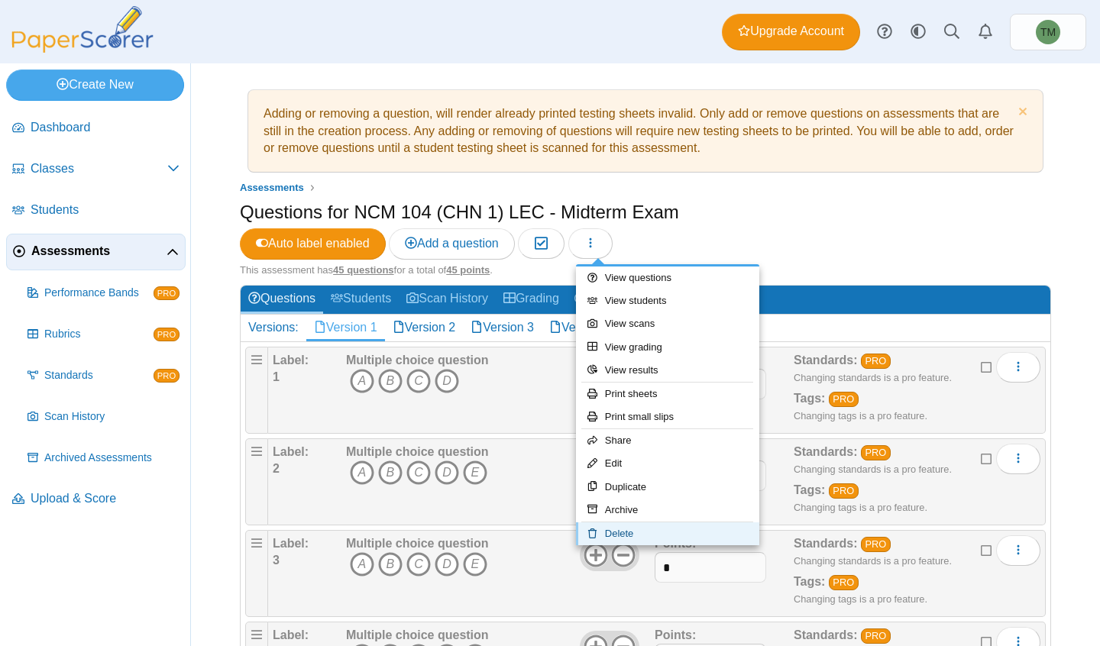
click at [672, 542] on link "Delete" at bounding box center [667, 533] width 183 height 23
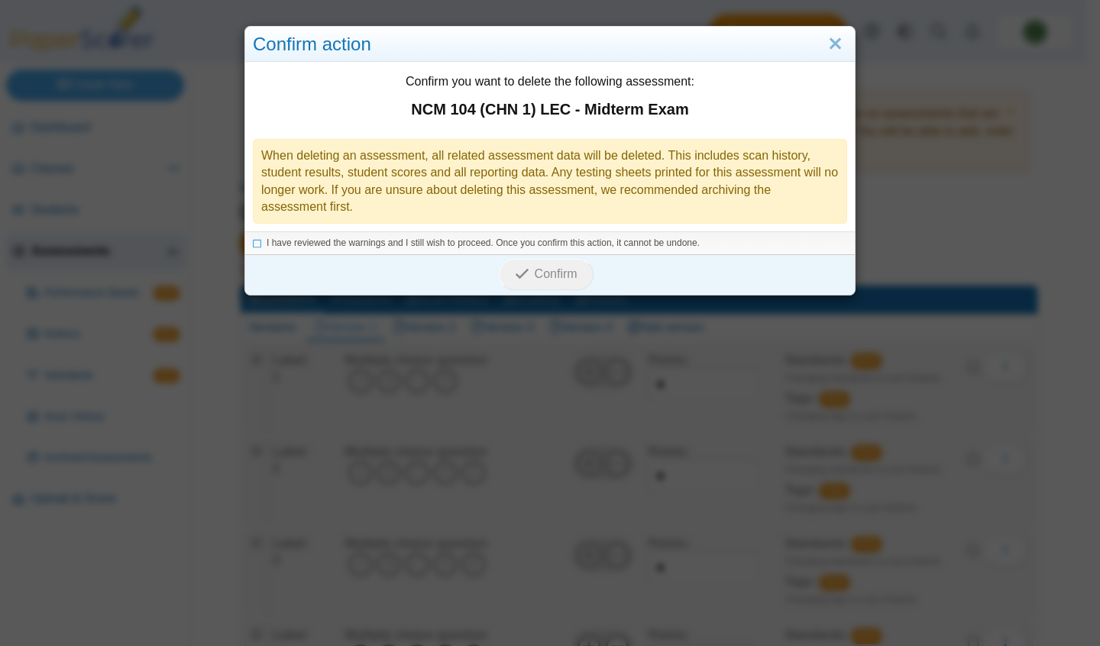
click at [253, 244] on icon at bounding box center [257, 241] width 9 height 8
click at [520, 278] on icon "submit" at bounding box center [522, 274] width 15 height 15
